Goal: Find contact information: Find contact information

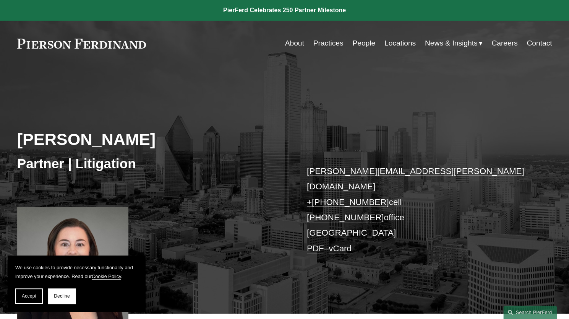
click at [394, 41] on link "Locations" at bounding box center [399, 43] width 31 height 15
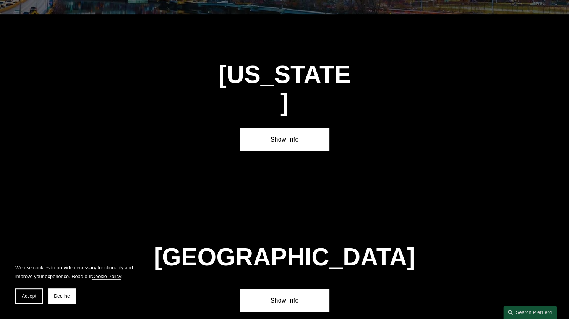
scroll to position [2560, 0]
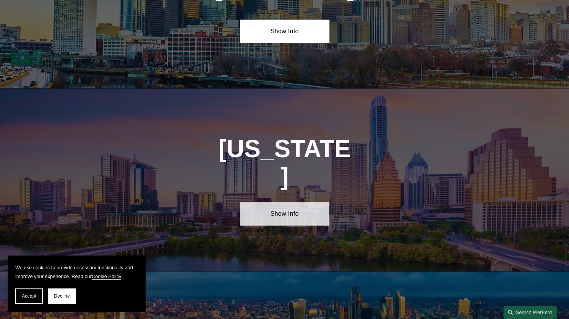
click at [269, 202] on link "Show Info" at bounding box center [284, 213] width 89 height 23
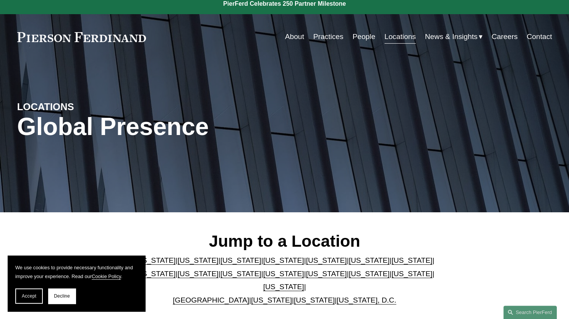
scroll to position [0, 0]
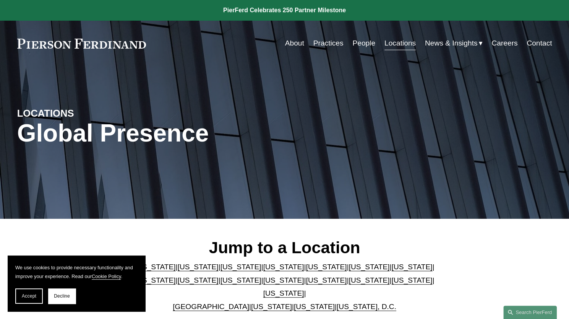
click at [531, 42] on link "Contact" at bounding box center [539, 43] width 25 height 15
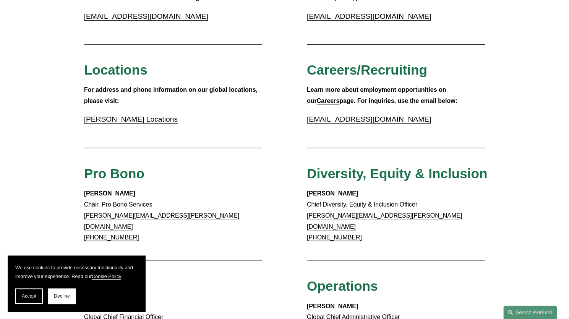
scroll to position [139, 0]
